Goal: Transaction & Acquisition: Purchase product/service

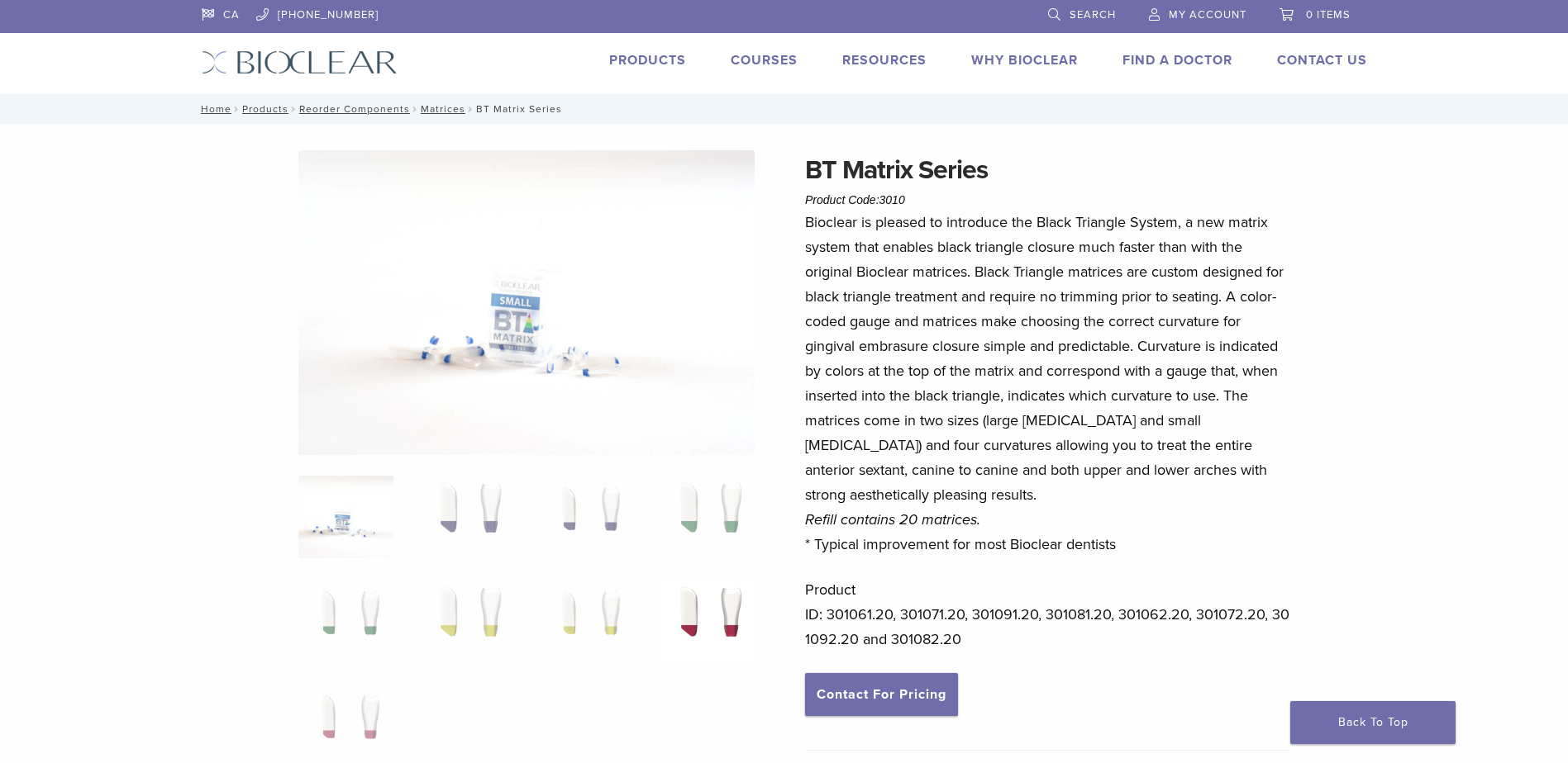
click at [716, 621] on img at bounding box center [706, 621] width 96 height 83
click at [641, 53] on link "Products" at bounding box center [647, 60] width 77 height 17
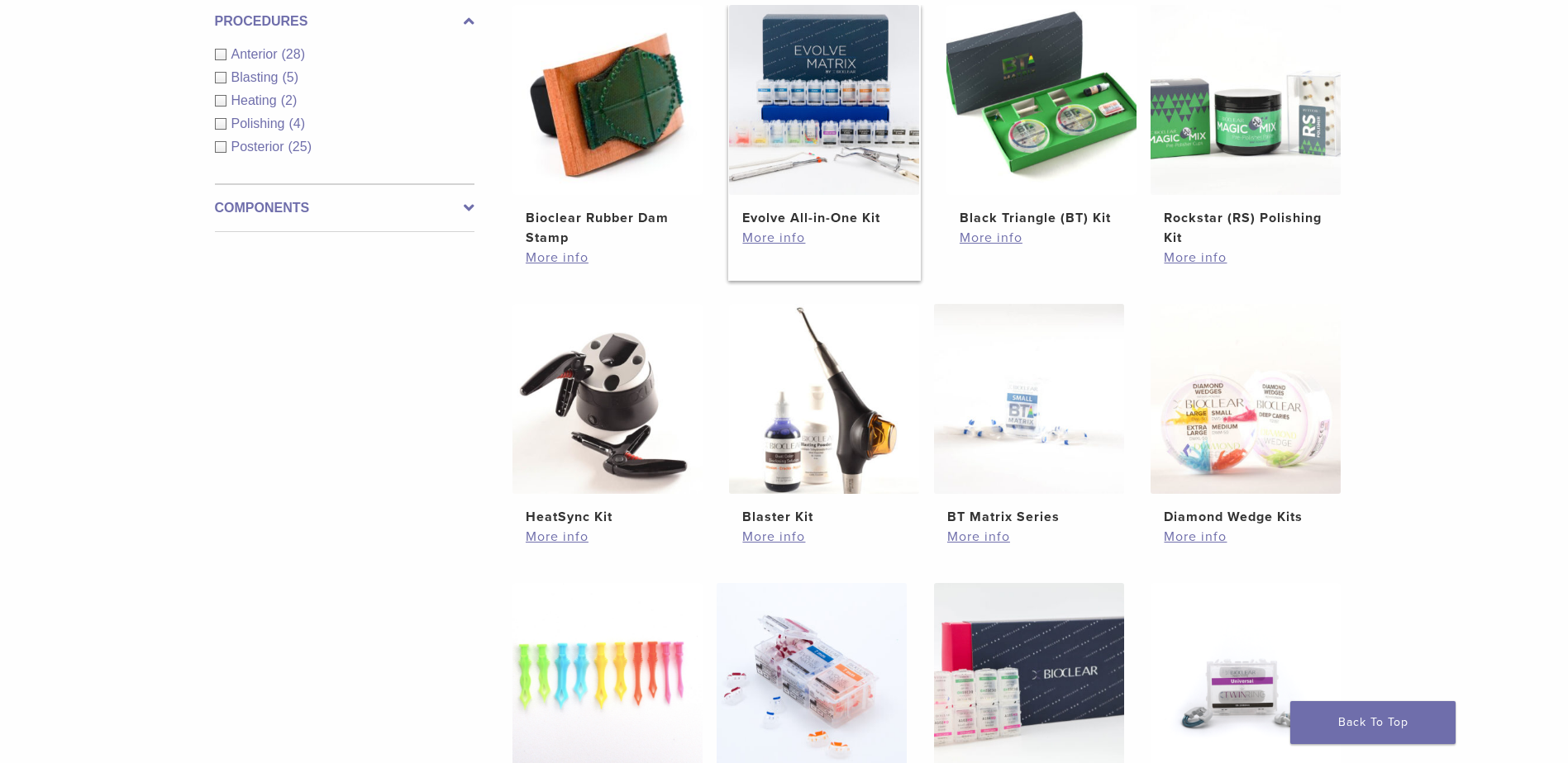
scroll to position [991, 0]
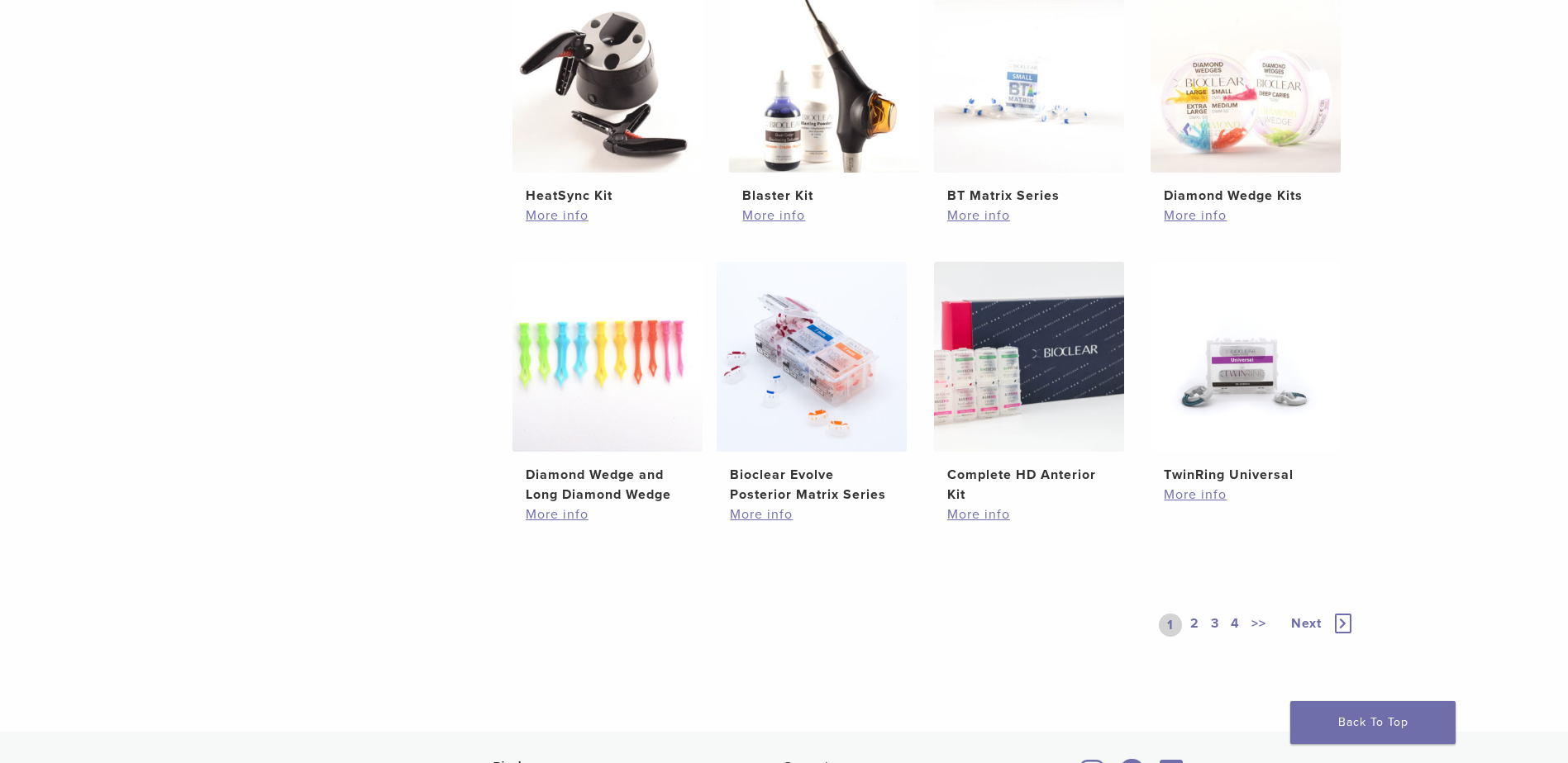
click at [1189, 622] on link "2" at bounding box center [1195, 625] width 16 height 23
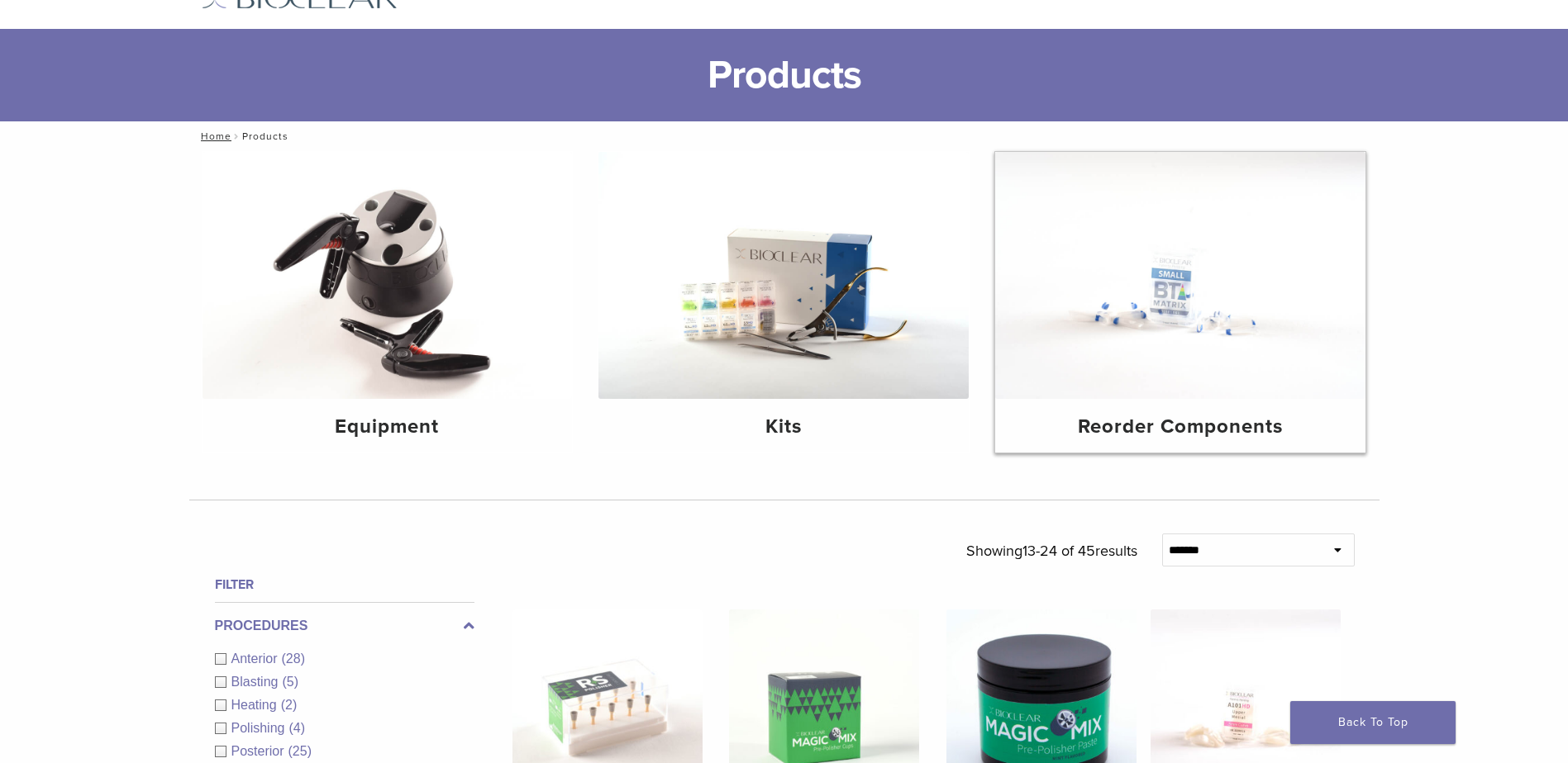
scroll to position [100, 0]
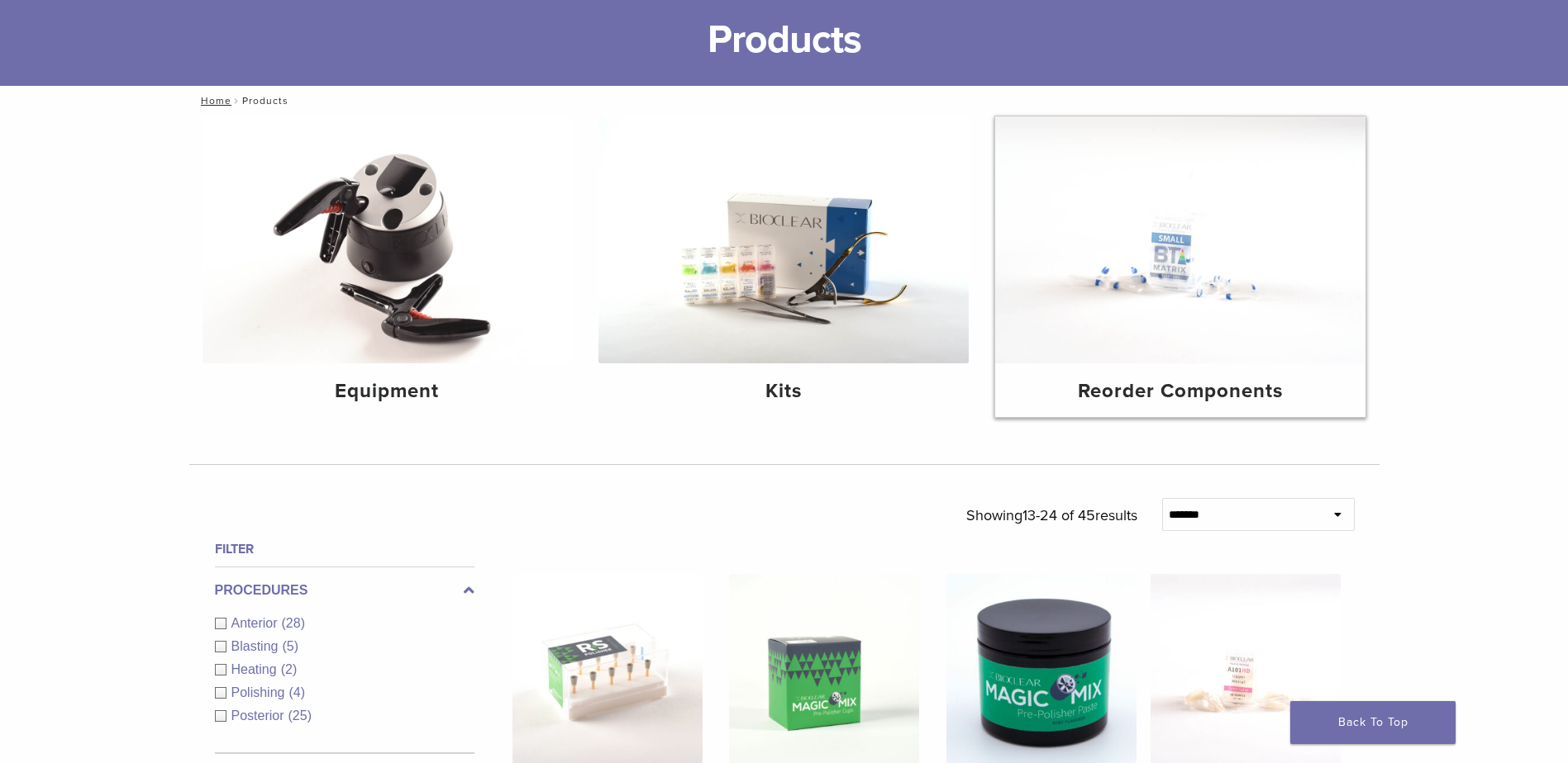
click at [1137, 386] on h4 "Reorder Components" at bounding box center [1180, 392] width 344 height 30
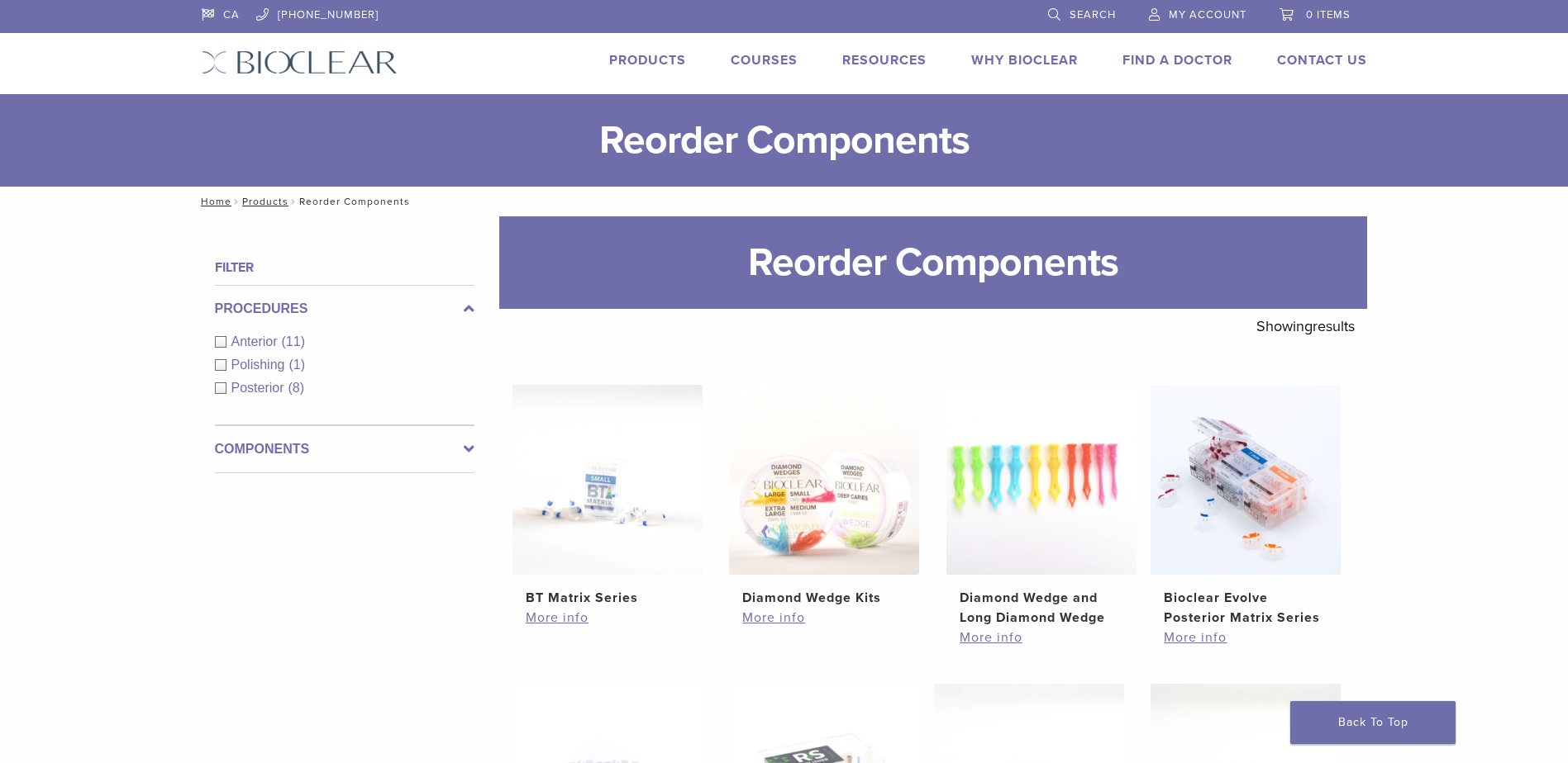
click at [219, 335] on div "Anterior (11)" at bounding box center [345, 342] width 260 height 20
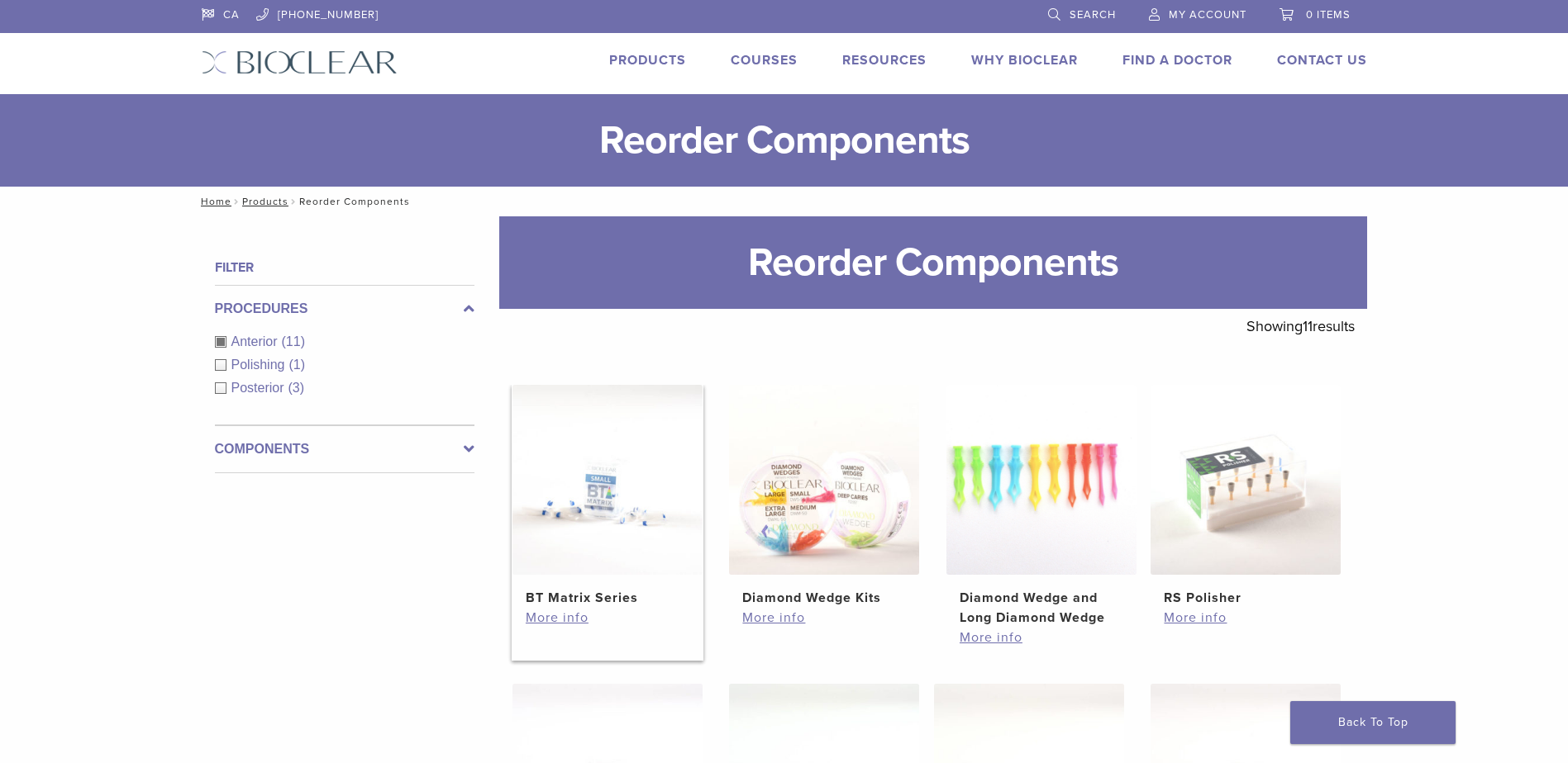
click at [602, 604] on h2 "BT Matrix Series" at bounding box center [608, 599] width 163 height 20
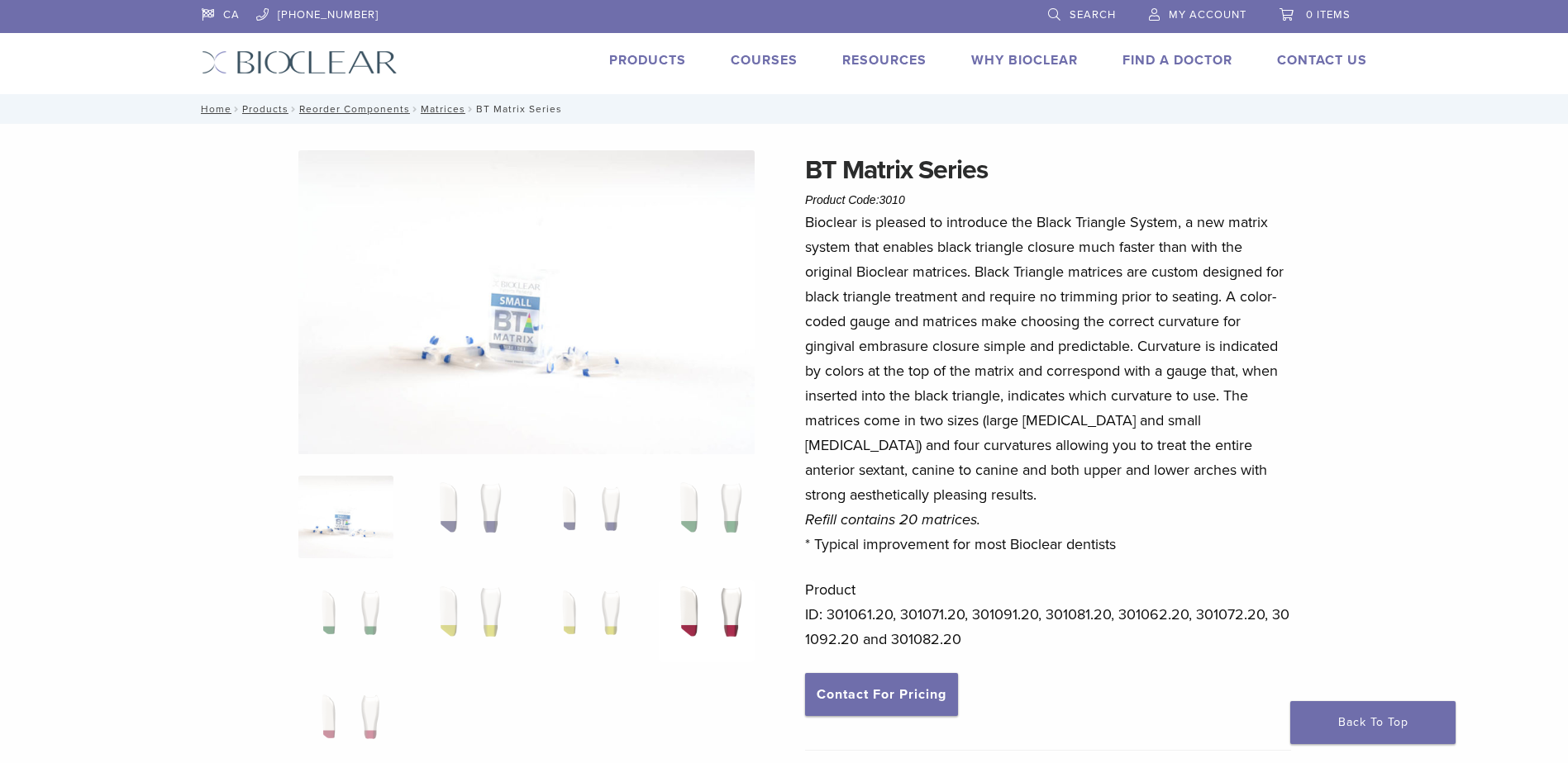
click at [686, 630] on img at bounding box center [706, 621] width 96 height 83
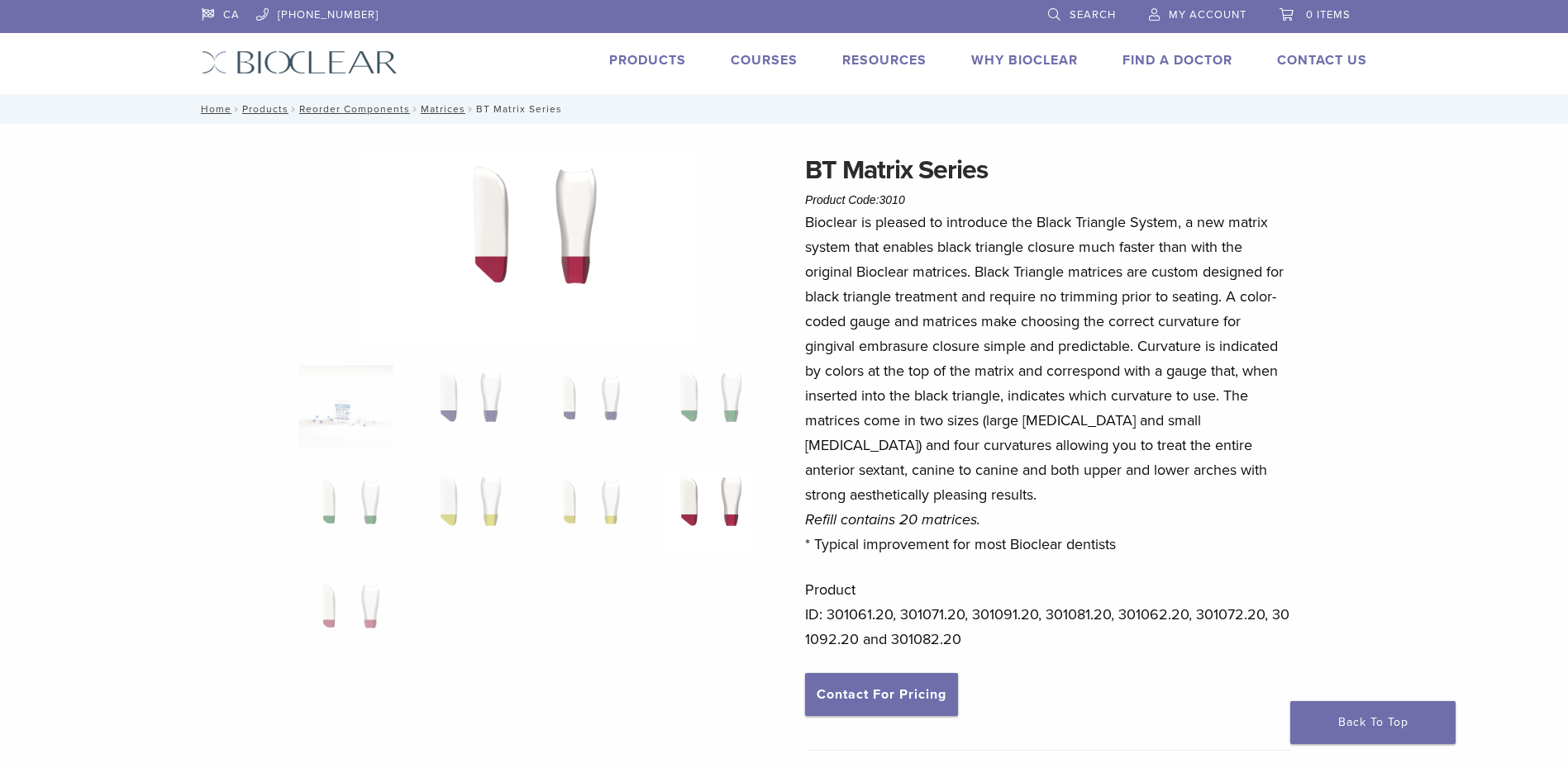
click at [661, 58] on link "Products" at bounding box center [647, 60] width 77 height 17
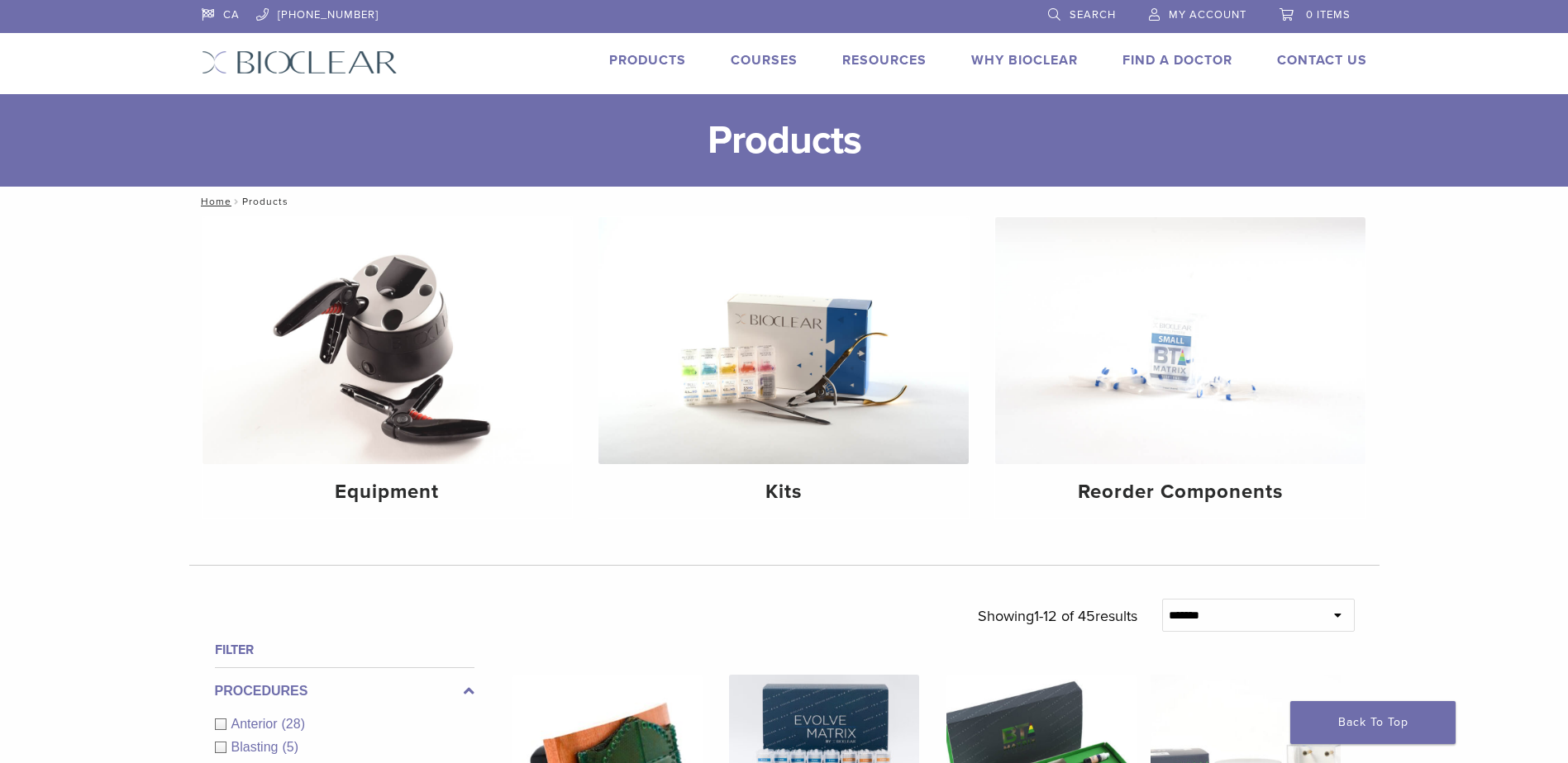
scroll to position [496, 0]
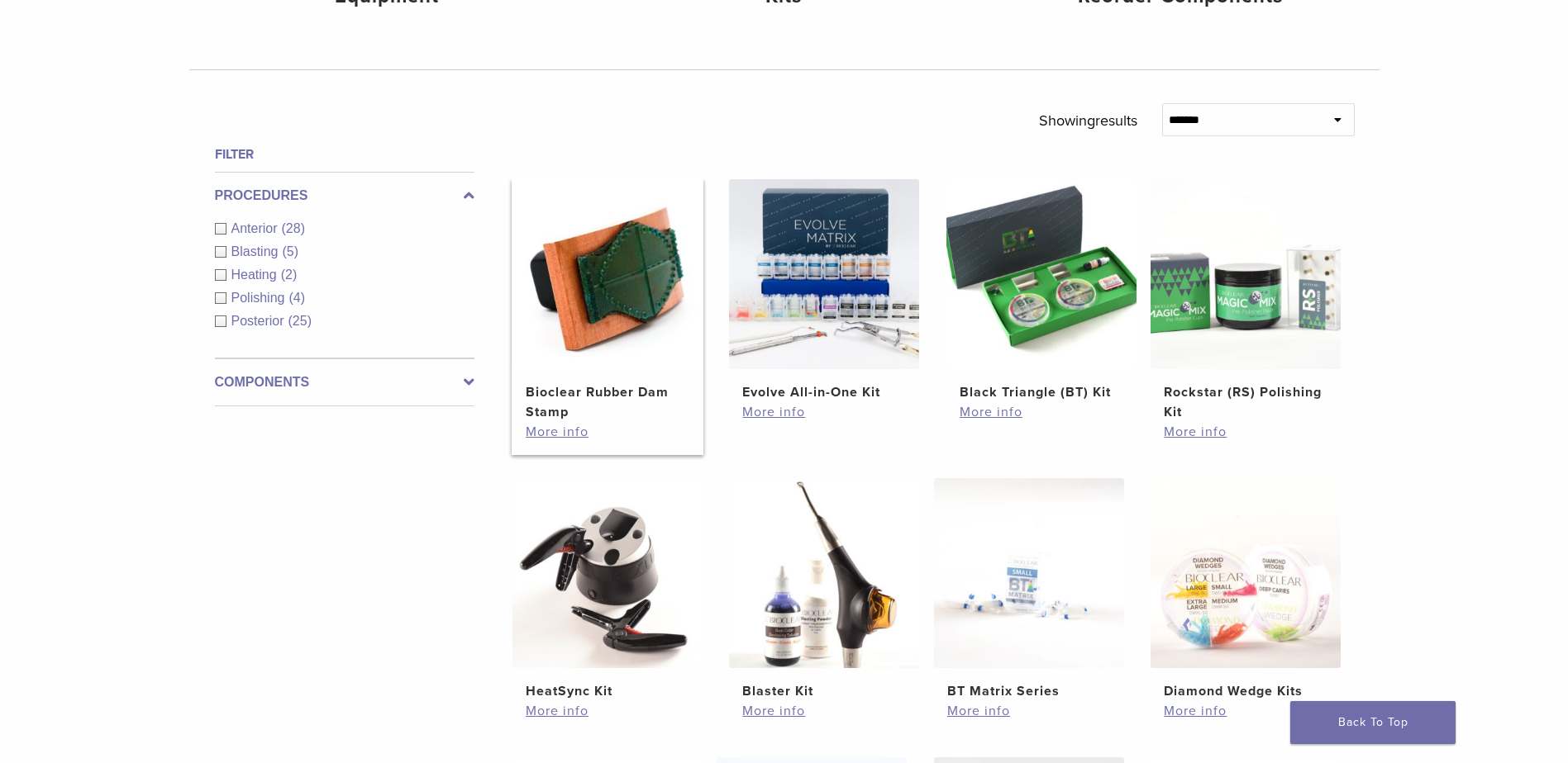
click at [587, 413] on h2 "Bioclear Rubber Dam Stamp" at bounding box center [608, 403] width 163 height 39
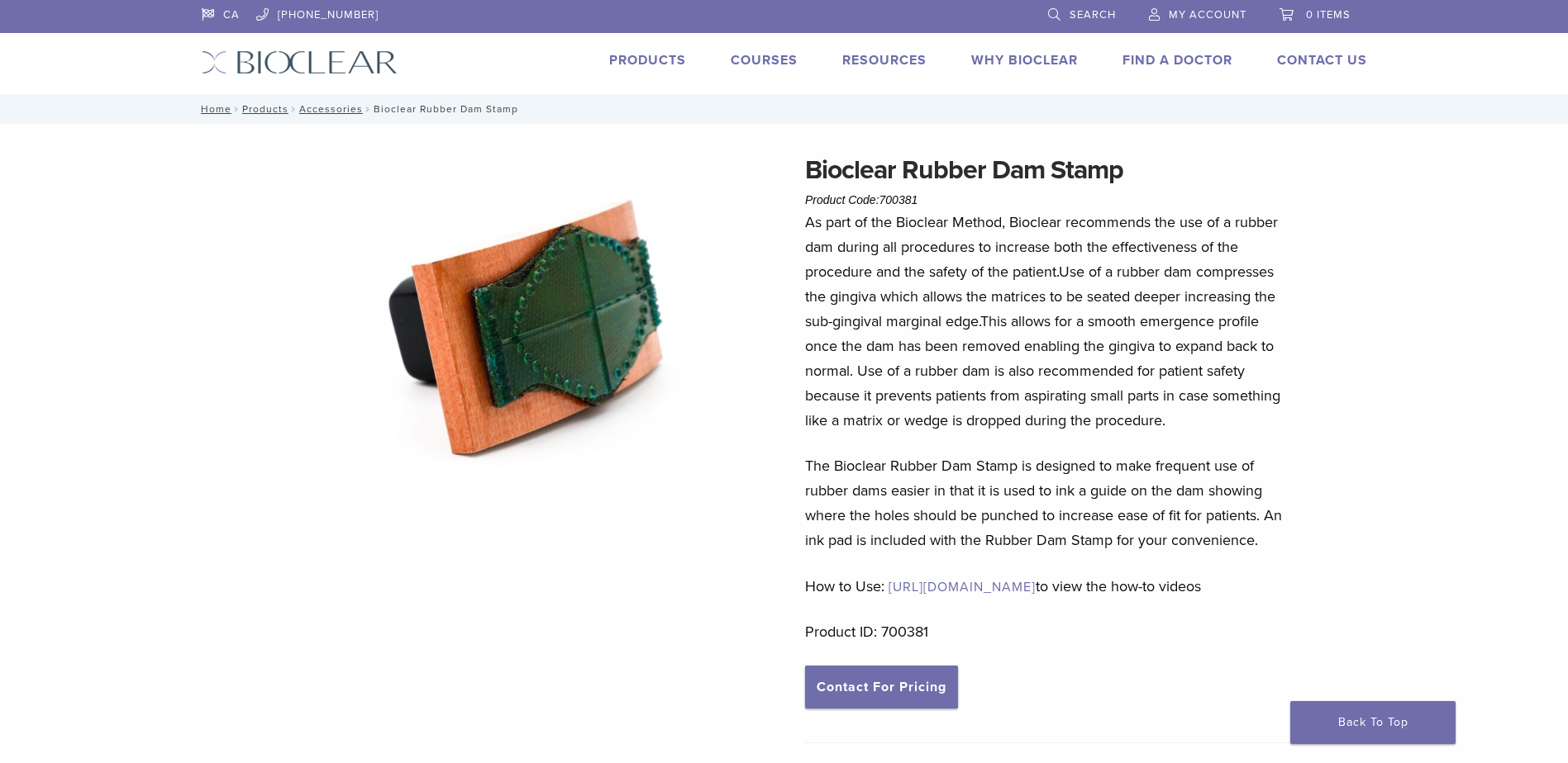
scroll to position [83, 0]
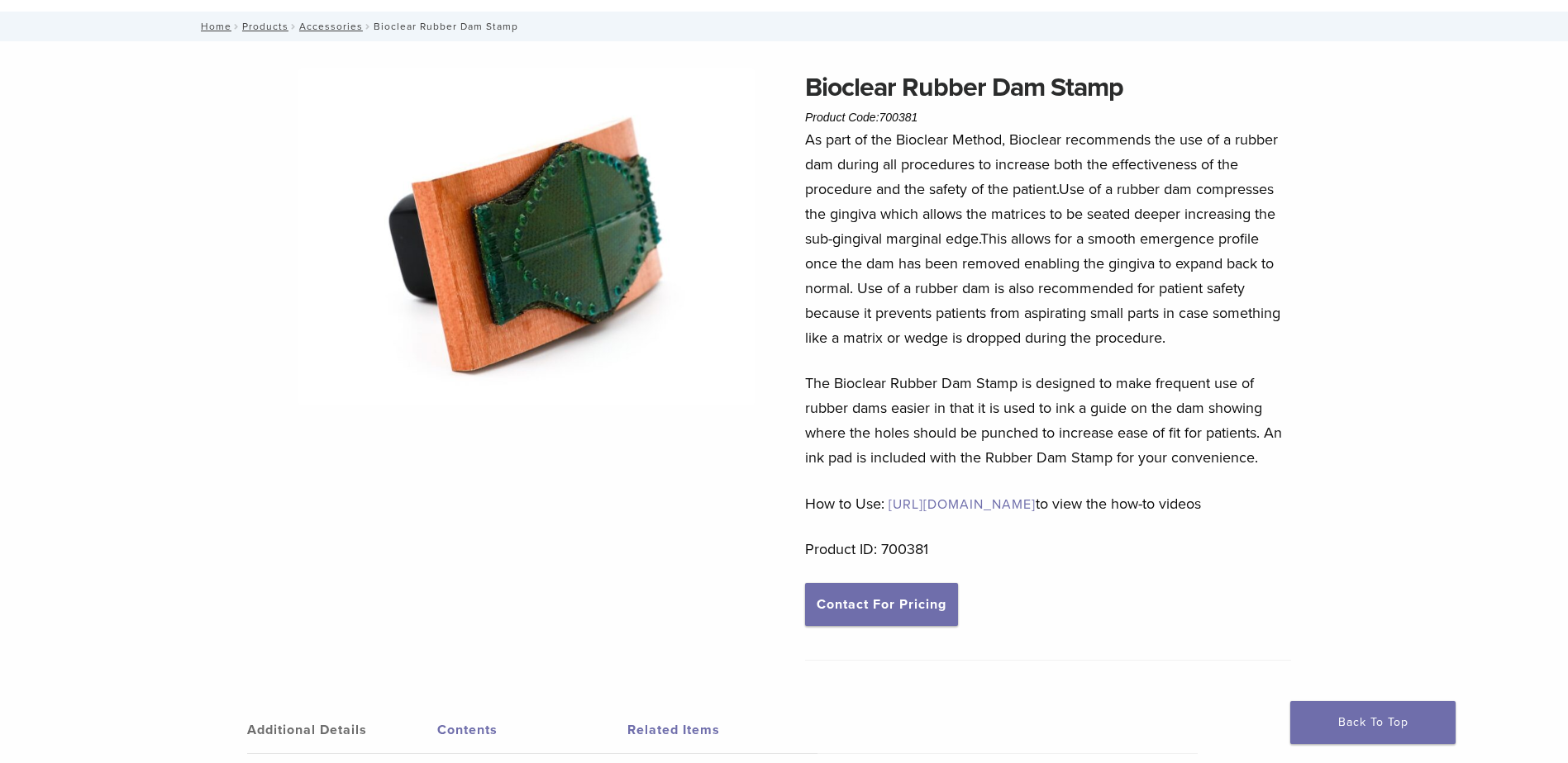
click at [612, 316] on img at bounding box center [526, 236] width 456 height 338
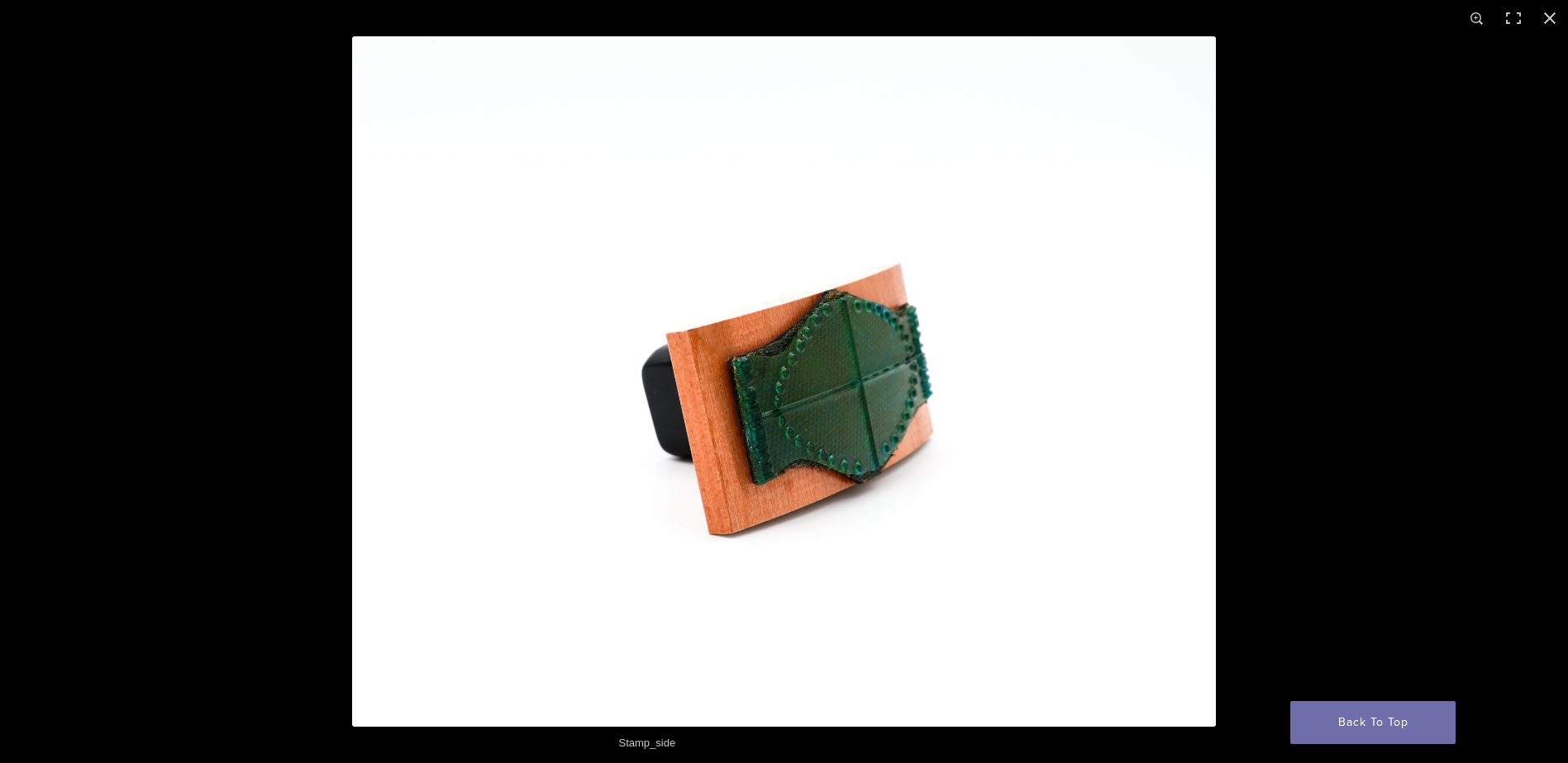
click at [798, 376] on img at bounding box center [784, 382] width 864 height 691
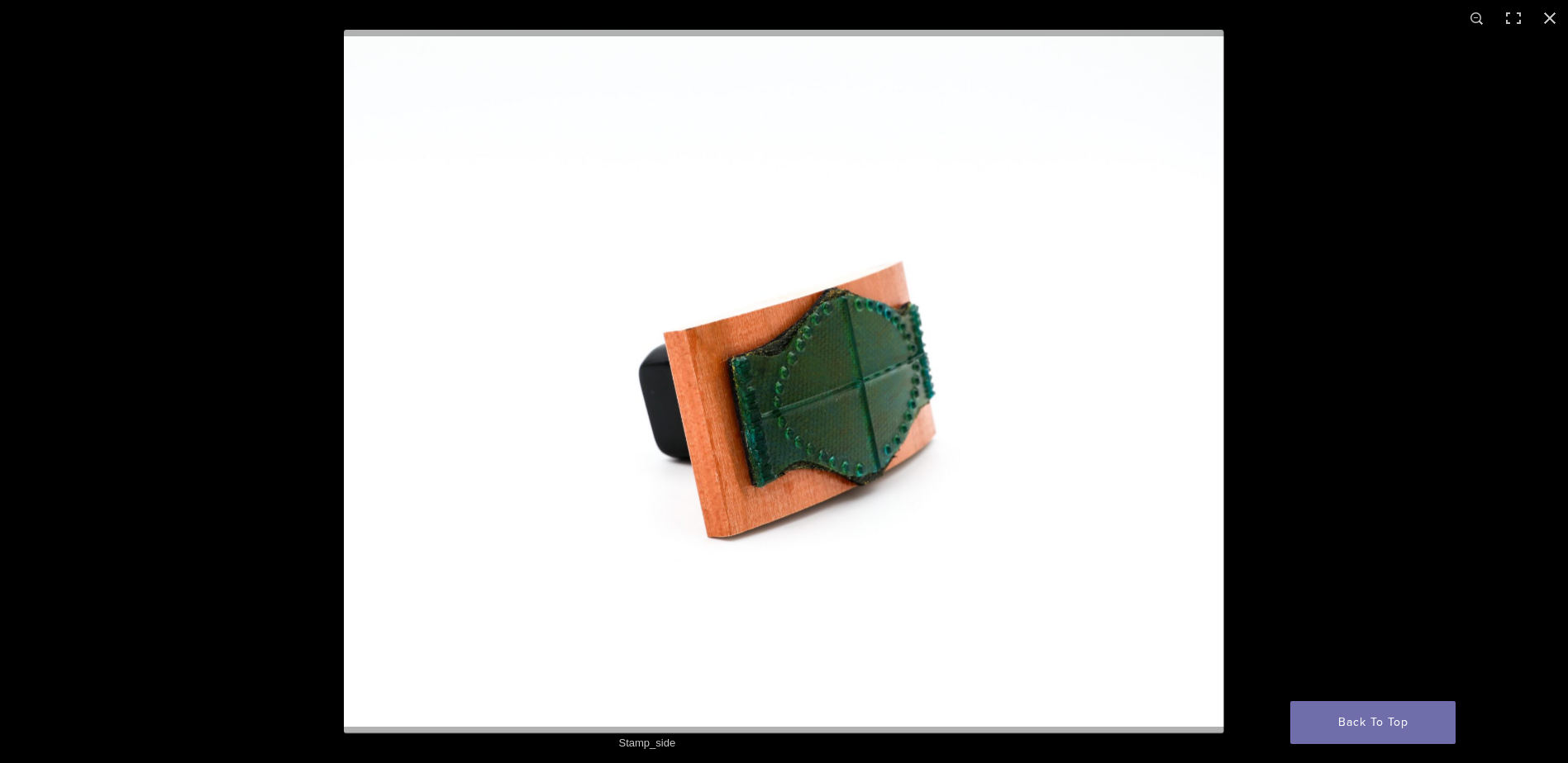
click at [798, 376] on img at bounding box center [784, 381] width 881 height 704
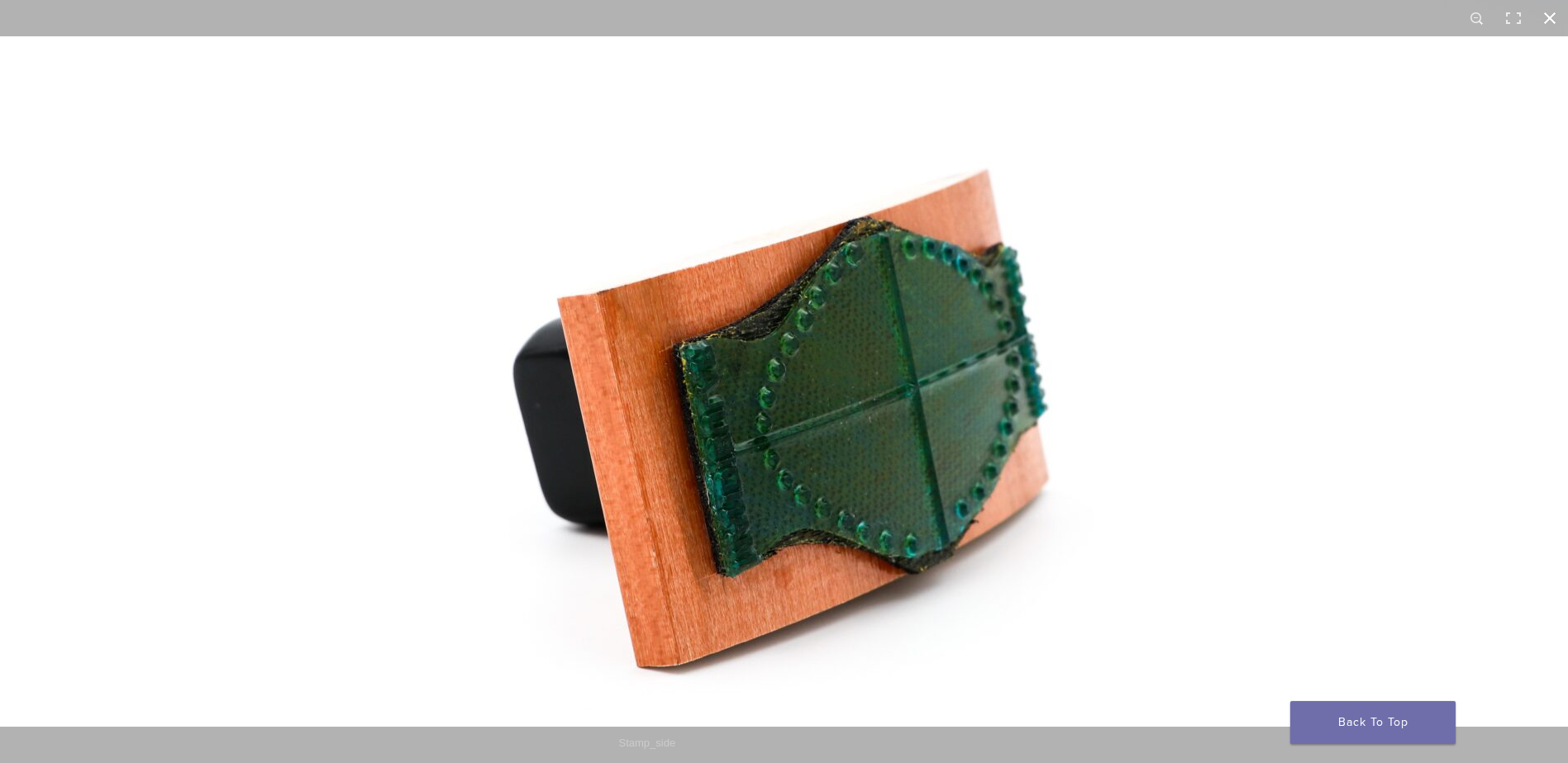
click at [1556, 14] on button "Close (Esc)" at bounding box center [1549, 18] width 36 height 36
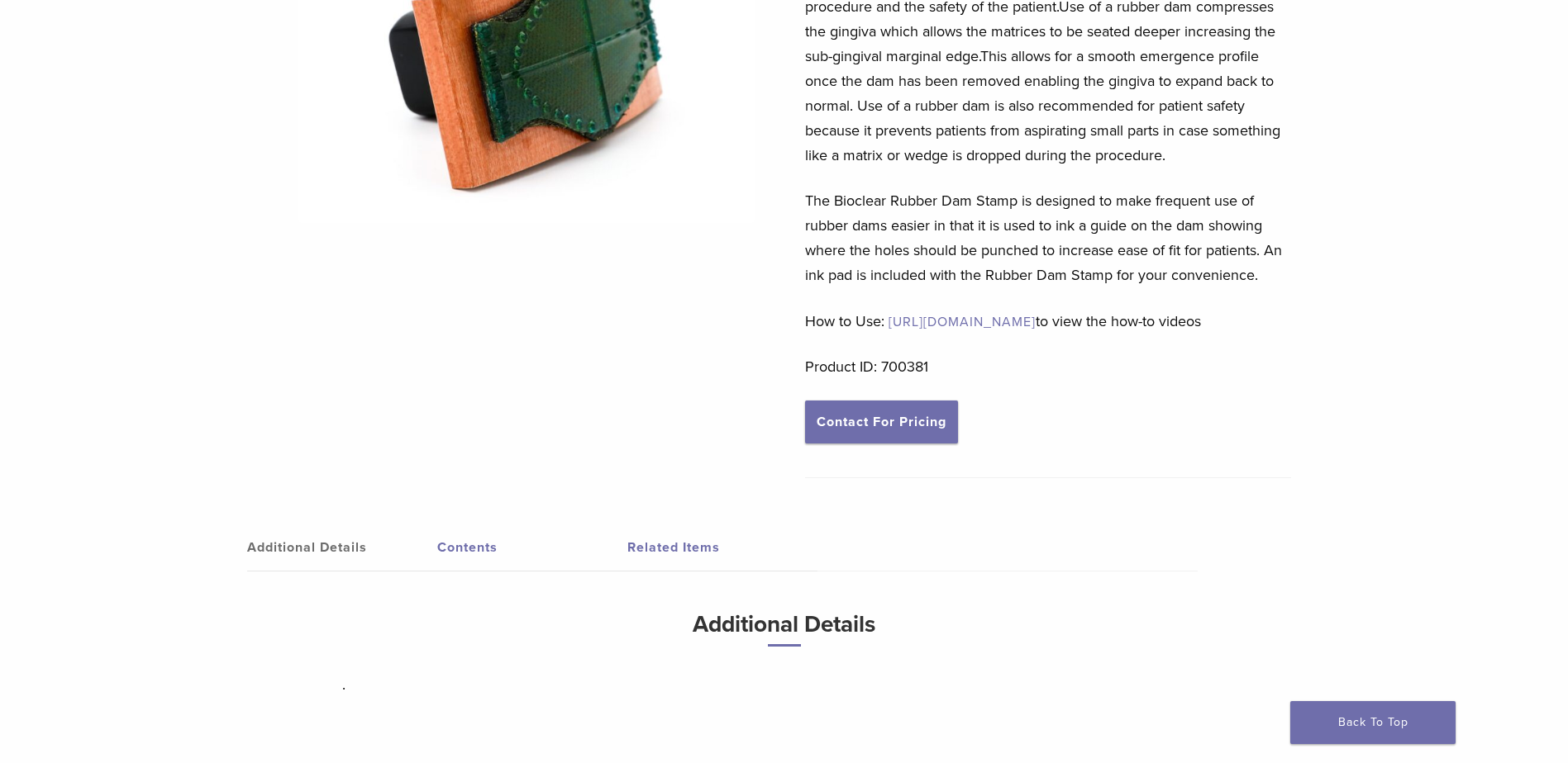
scroll to position [413, 0]
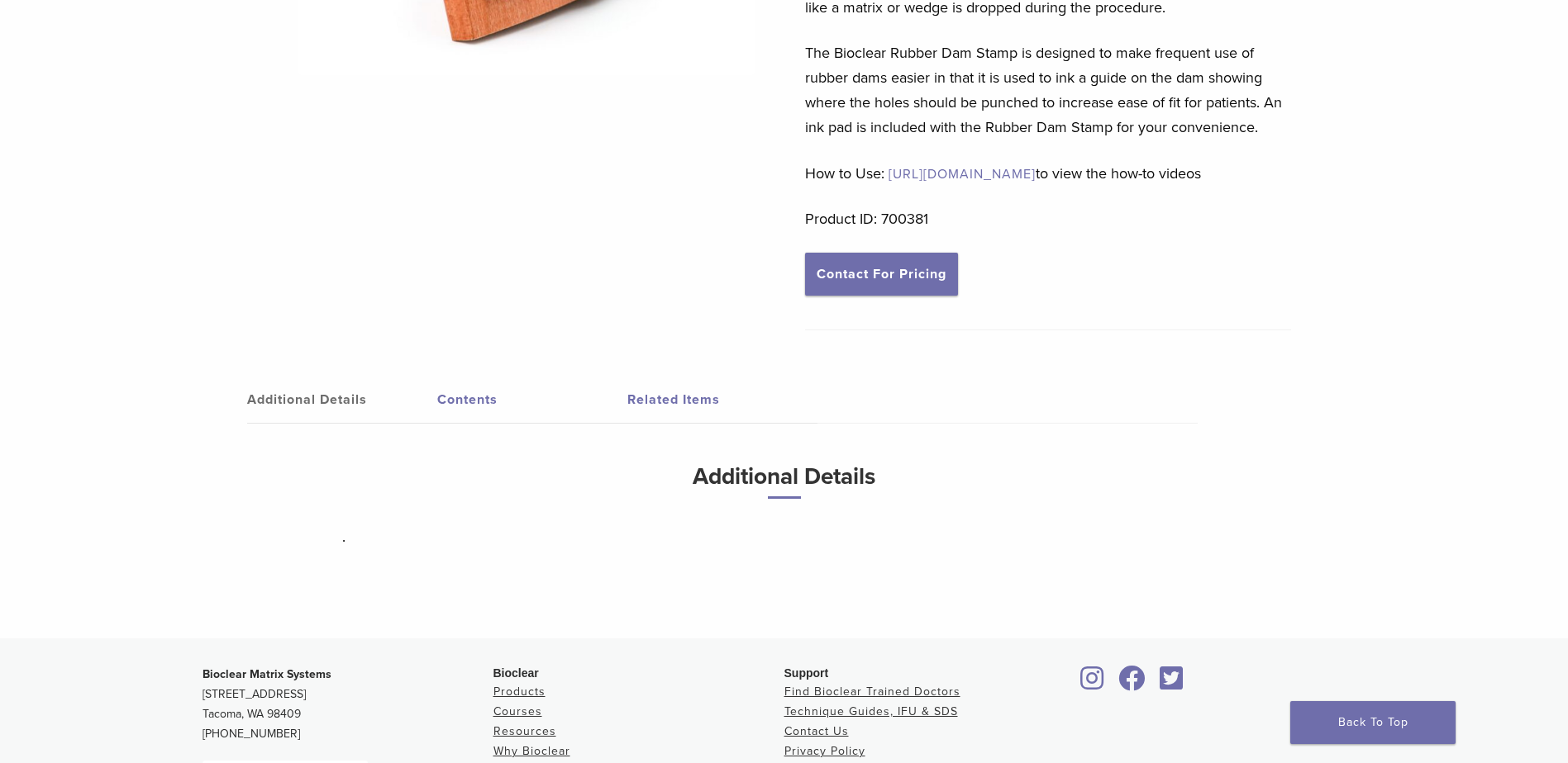
click at [473, 419] on link "Contents" at bounding box center [532, 400] width 190 height 46
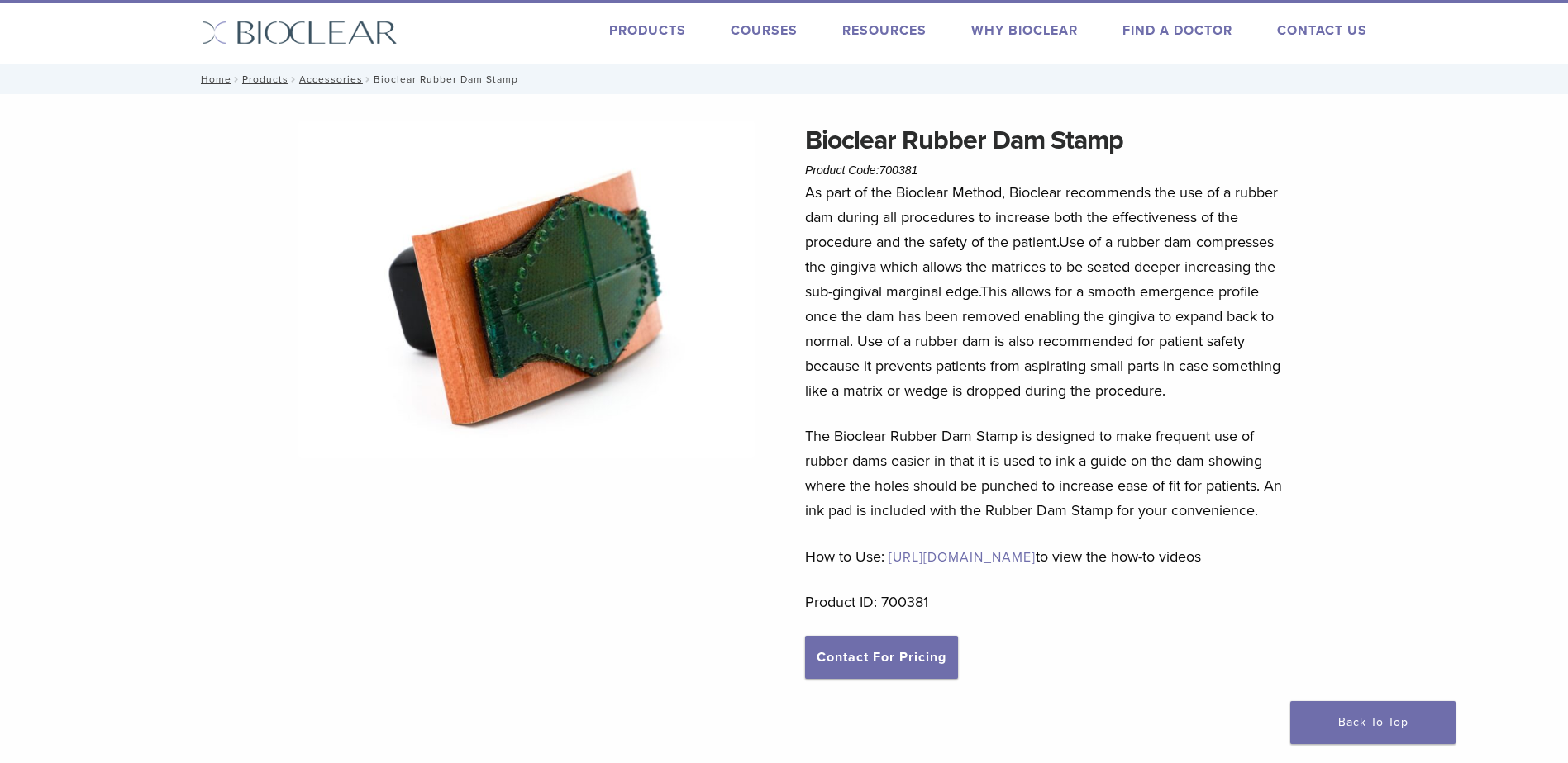
scroll to position [0, 0]
